Goal: Task Accomplishment & Management: Manage account settings

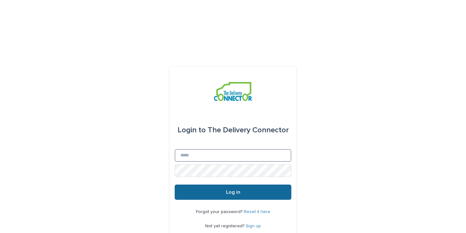
type input "**********"
click at [193, 185] on button "Log in" at bounding box center [233, 192] width 117 height 15
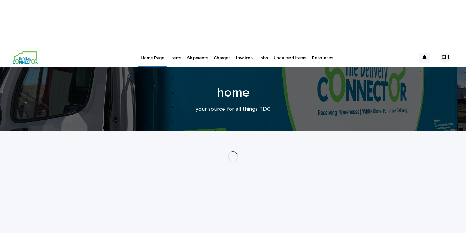
click at [173, 48] on link "Items" at bounding box center [175, 58] width 17 height 20
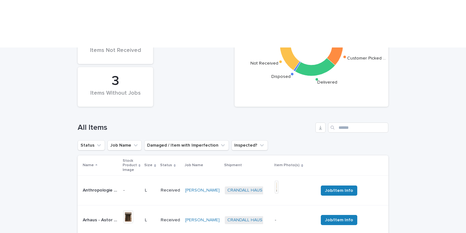
scroll to position [210, 0]
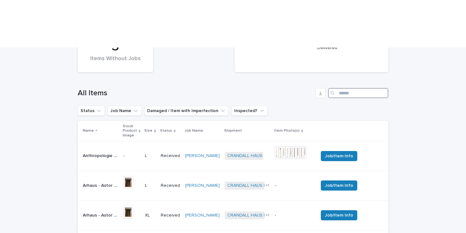
click at [344, 88] on input "Search" at bounding box center [358, 93] width 60 height 10
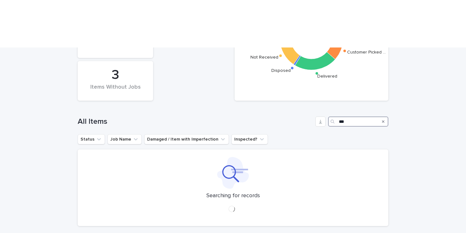
scroll to position [104, 0]
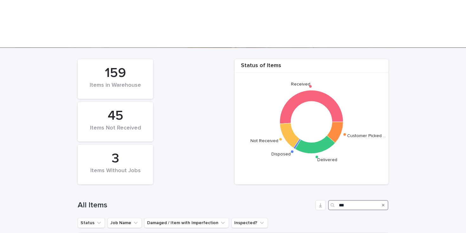
scroll to position [171, 0]
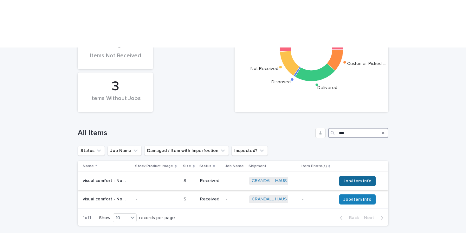
type input "***"
click at [348, 178] on span "Job/Item Info" at bounding box center [357, 181] width 28 height 6
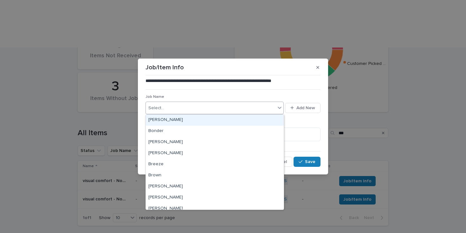
click at [200, 106] on div "Select..." at bounding box center [211, 108] width 130 height 10
type input "**"
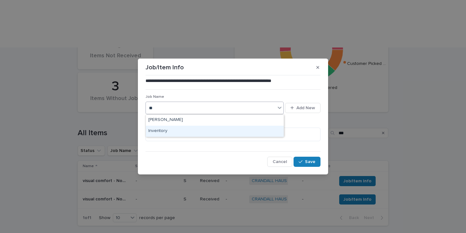
click at [188, 128] on div "Inventory" at bounding box center [215, 131] width 138 height 11
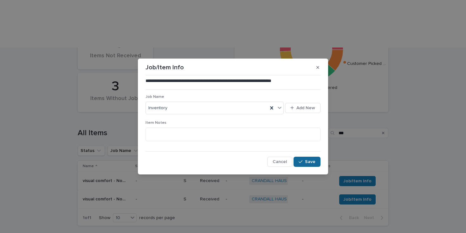
click at [300, 164] on icon "button" at bounding box center [301, 162] width 4 height 4
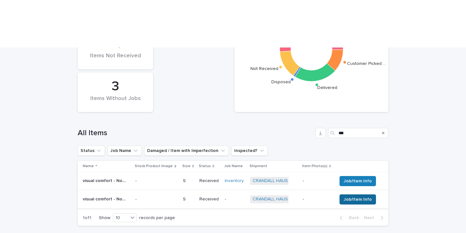
click at [350, 197] on span "Job/Item Info" at bounding box center [358, 200] width 28 height 6
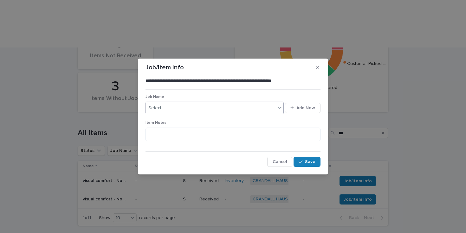
click at [208, 111] on div "Select..." at bounding box center [211, 108] width 130 height 10
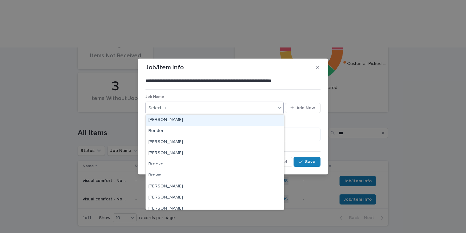
type input "**"
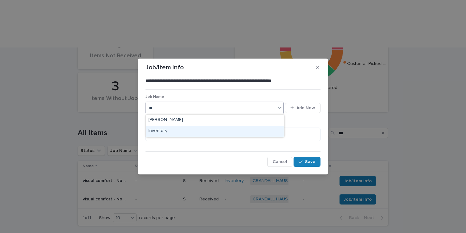
click at [199, 130] on div "Inventory" at bounding box center [215, 131] width 138 height 11
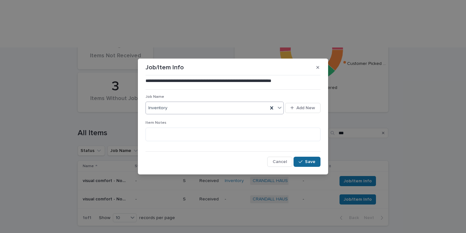
click at [305, 162] on div "button" at bounding box center [302, 162] width 6 height 4
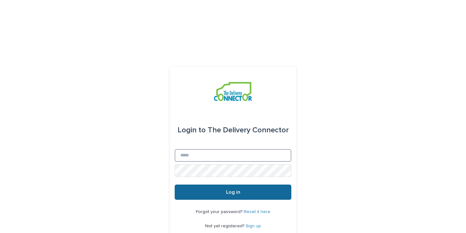
type input "**********"
click at [254, 185] on button "Log in" at bounding box center [233, 192] width 117 height 15
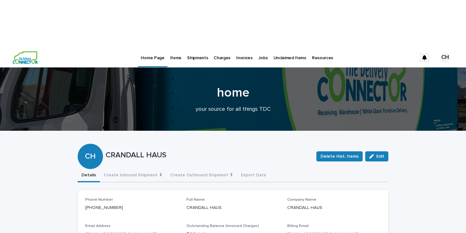
scroll to position [92, 0]
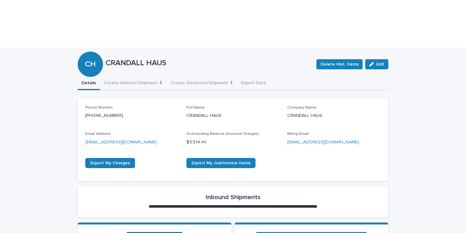
click at [162, 233] on span "Shipping items to TDC" at bounding box center [154, 237] width 47 height 4
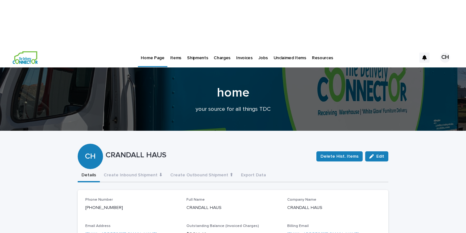
click at [171, 48] on p "Items" at bounding box center [175, 54] width 11 height 13
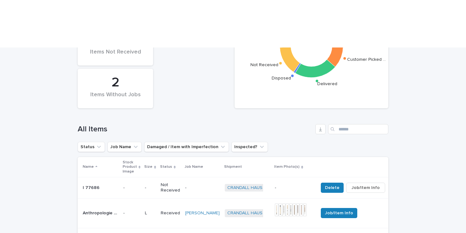
scroll to position [220, 0]
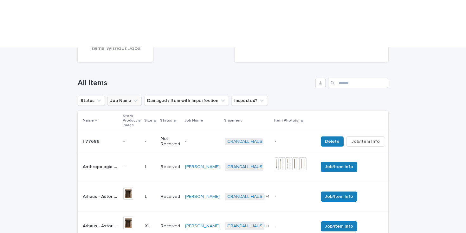
click at [124, 96] on button "Job Name" at bounding box center [124, 101] width 34 height 10
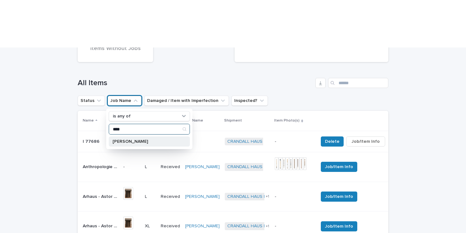
type input "****"
click at [121, 139] on p "[PERSON_NAME]" at bounding box center [146, 141] width 67 height 4
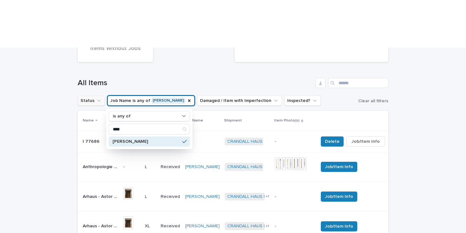
click at [91, 96] on button "Status" at bounding box center [91, 101] width 27 height 10
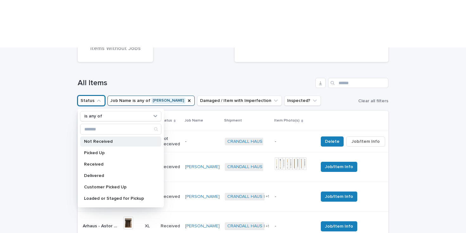
click at [101, 139] on p "Not Received" at bounding box center [117, 141] width 67 height 4
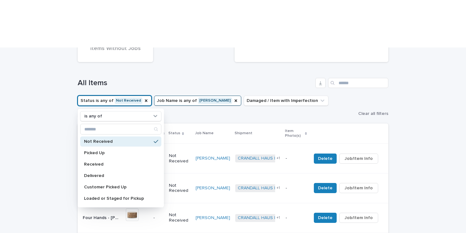
click at [407, 101] on div "Loading... Saving… Loading... Saving… Status of Items Received Not Received Dis…" at bounding box center [233, 210] width 466 height 569
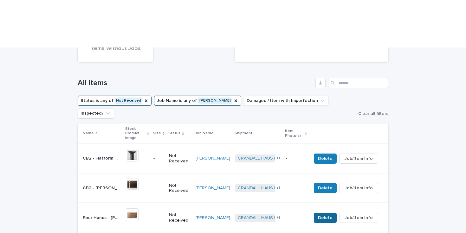
click at [324, 215] on span "Delete" at bounding box center [325, 218] width 15 height 6
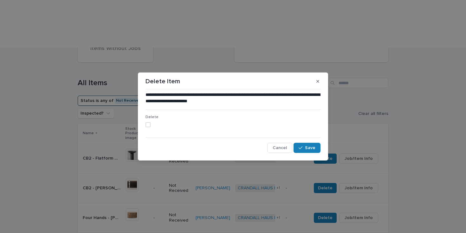
click at [150, 124] on span at bounding box center [147, 124] width 5 height 5
click at [301, 150] on button "Save" at bounding box center [307, 148] width 27 height 10
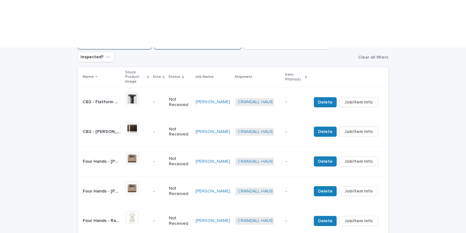
scroll to position [292, 0]
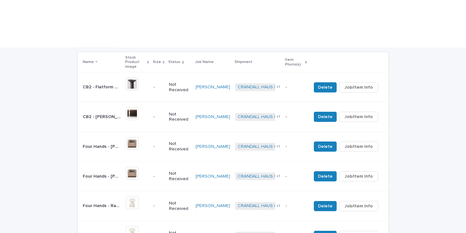
click at [428, 119] on div "Loading... Saving… Loading... Saving… Status of Items Received Not Received Dis…" at bounding box center [233, 139] width 466 height 569
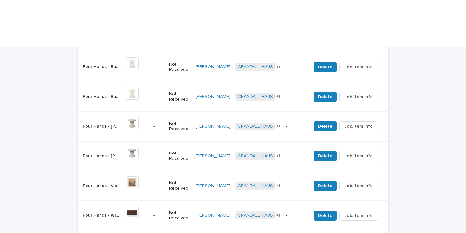
scroll to position [431, 0]
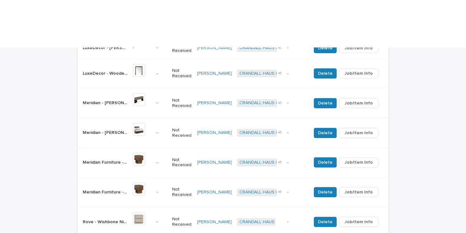
scroll to position [418, 0]
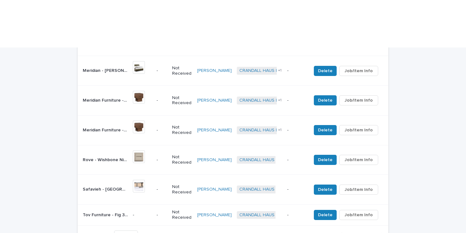
click at [147, 213] on p "-" at bounding box center [142, 215] width 19 height 5
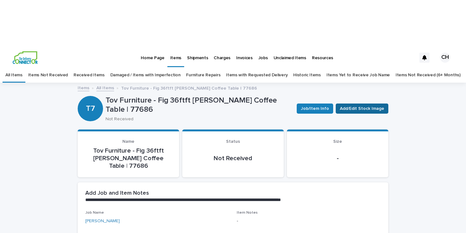
click at [363, 106] on span "Add/Edit Stock Image" at bounding box center [362, 109] width 44 height 6
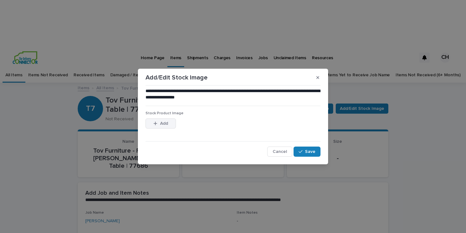
click at [160, 121] on span "Add" at bounding box center [164, 123] width 8 height 4
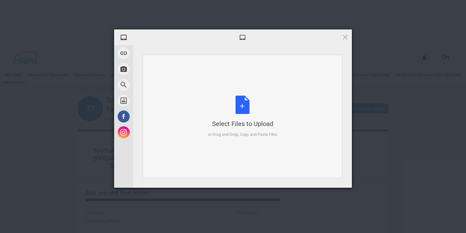
click at [215, 99] on div "Select Files to Upload or Drag and Drop, Copy and Paste Files" at bounding box center [242, 117] width 69 height 42
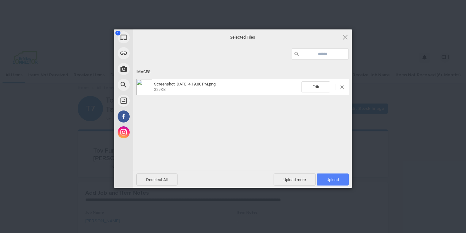
click at [326, 176] on span "Upload 1" at bounding box center [333, 180] width 32 height 12
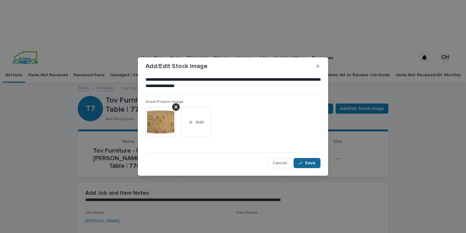
click at [301, 161] on icon "button" at bounding box center [301, 163] width 4 height 4
